Goal: Task Accomplishment & Management: Manage account settings

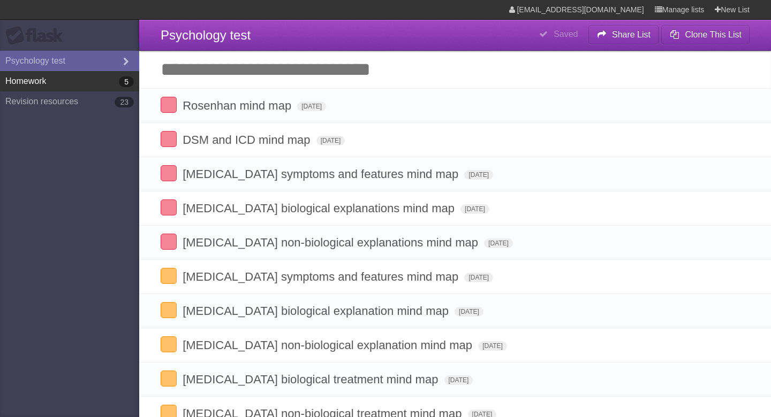
click at [52, 80] on link "Homework 5" at bounding box center [69, 81] width 139 height 20
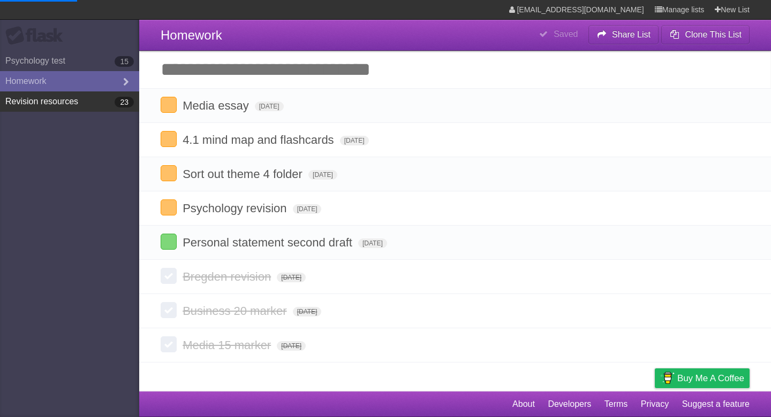
click at [54, 104] on link "Revision resources 23" at bounding box center [69, 102] width 139 height 20
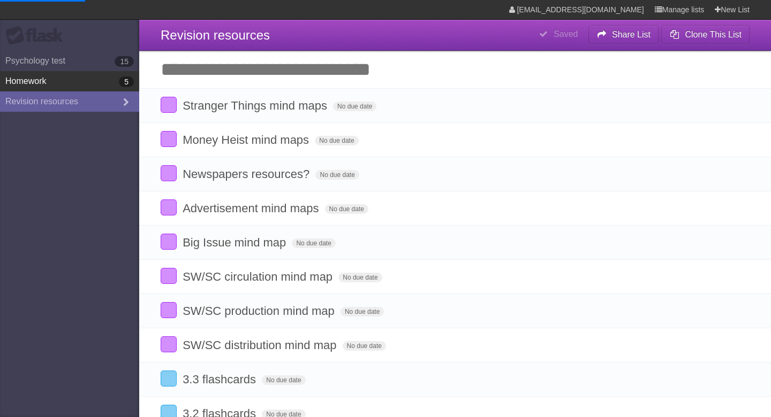
click at [54, 75] on link "Homework 5" at bounding box center [69, 81] width 139 height 20
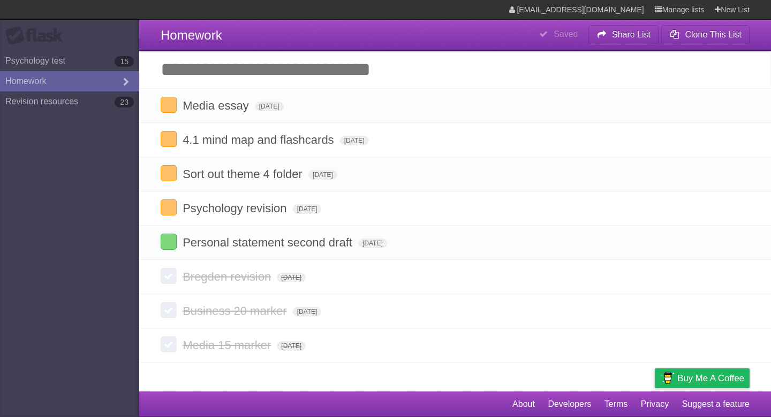
type span "[DATE]"
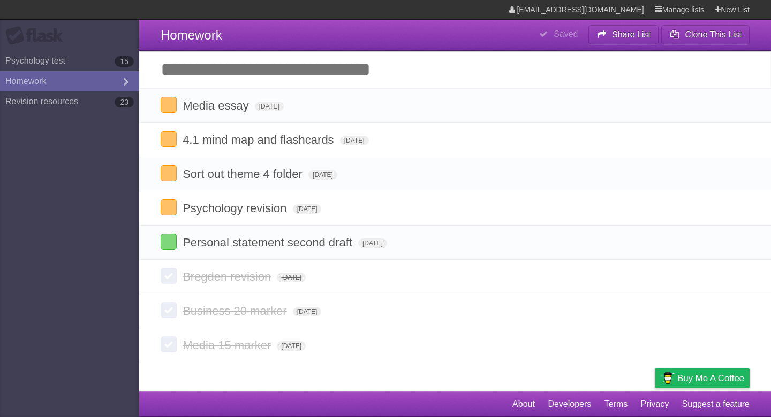
type span "[DATE]"
